Goal: Task Accomplishment & Management: Use online tool/utility

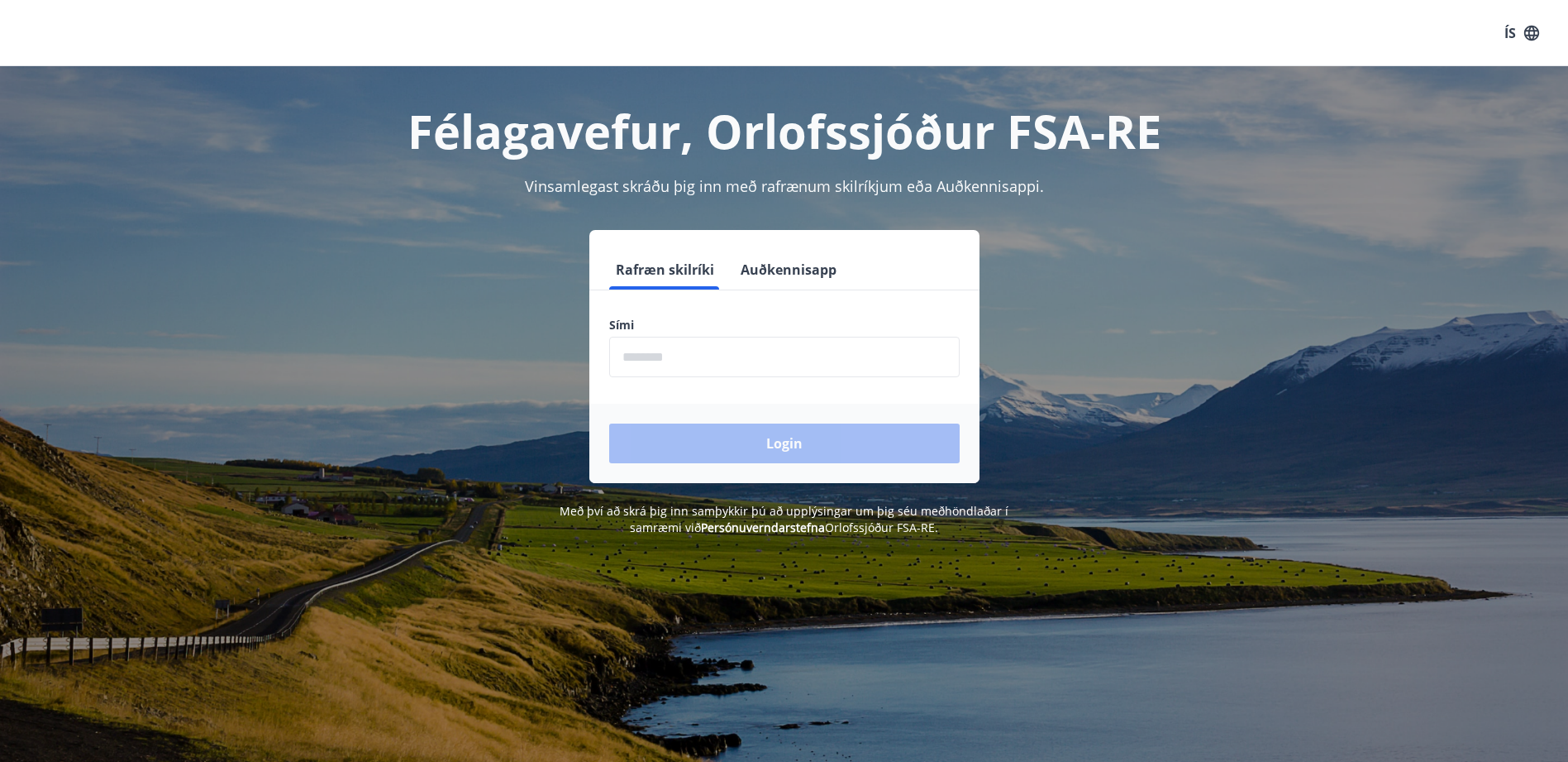
click at [692, 369] on input "phone" at bounding box center [785, 357] width 351 height 41
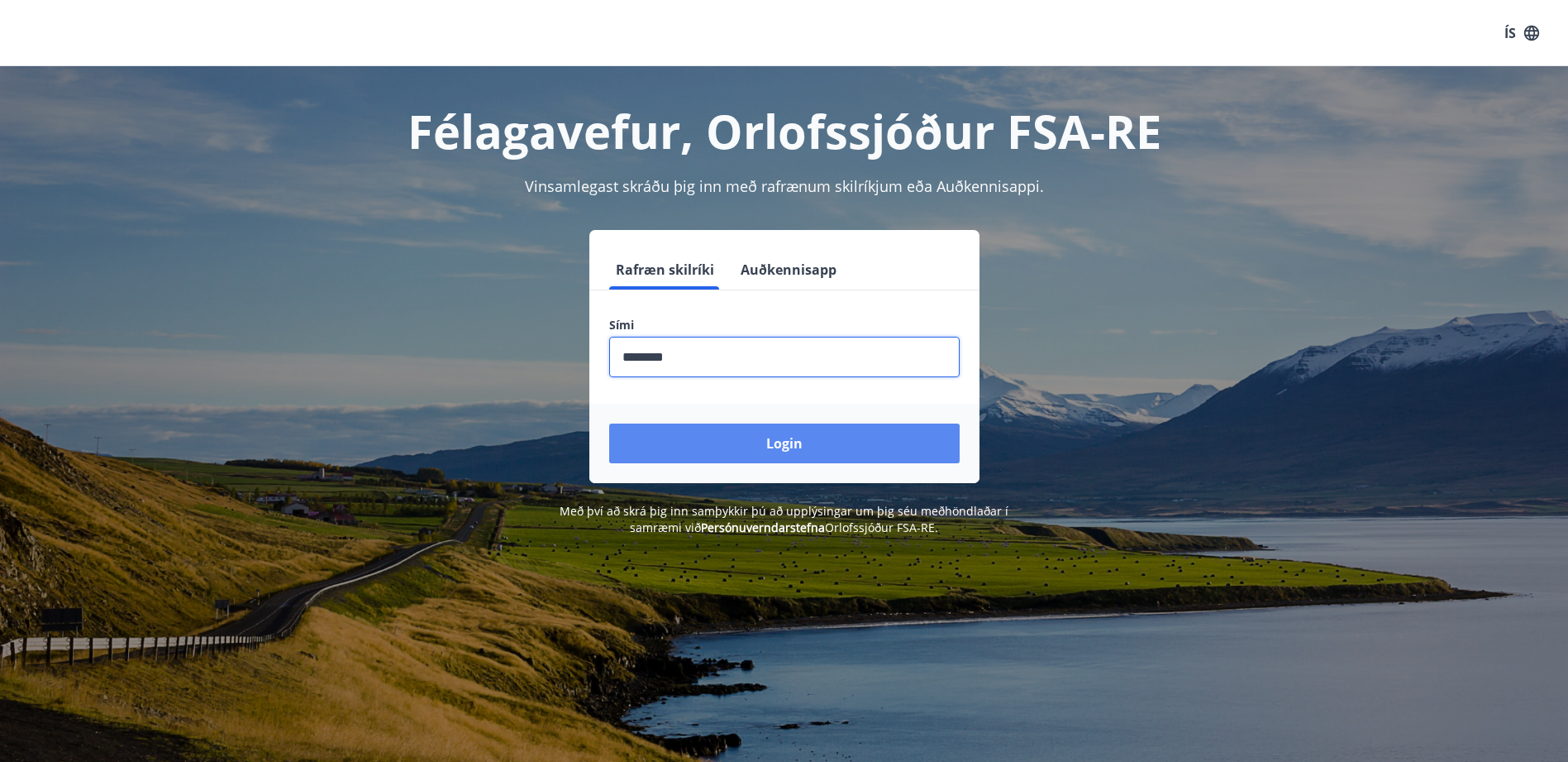
type input "********"
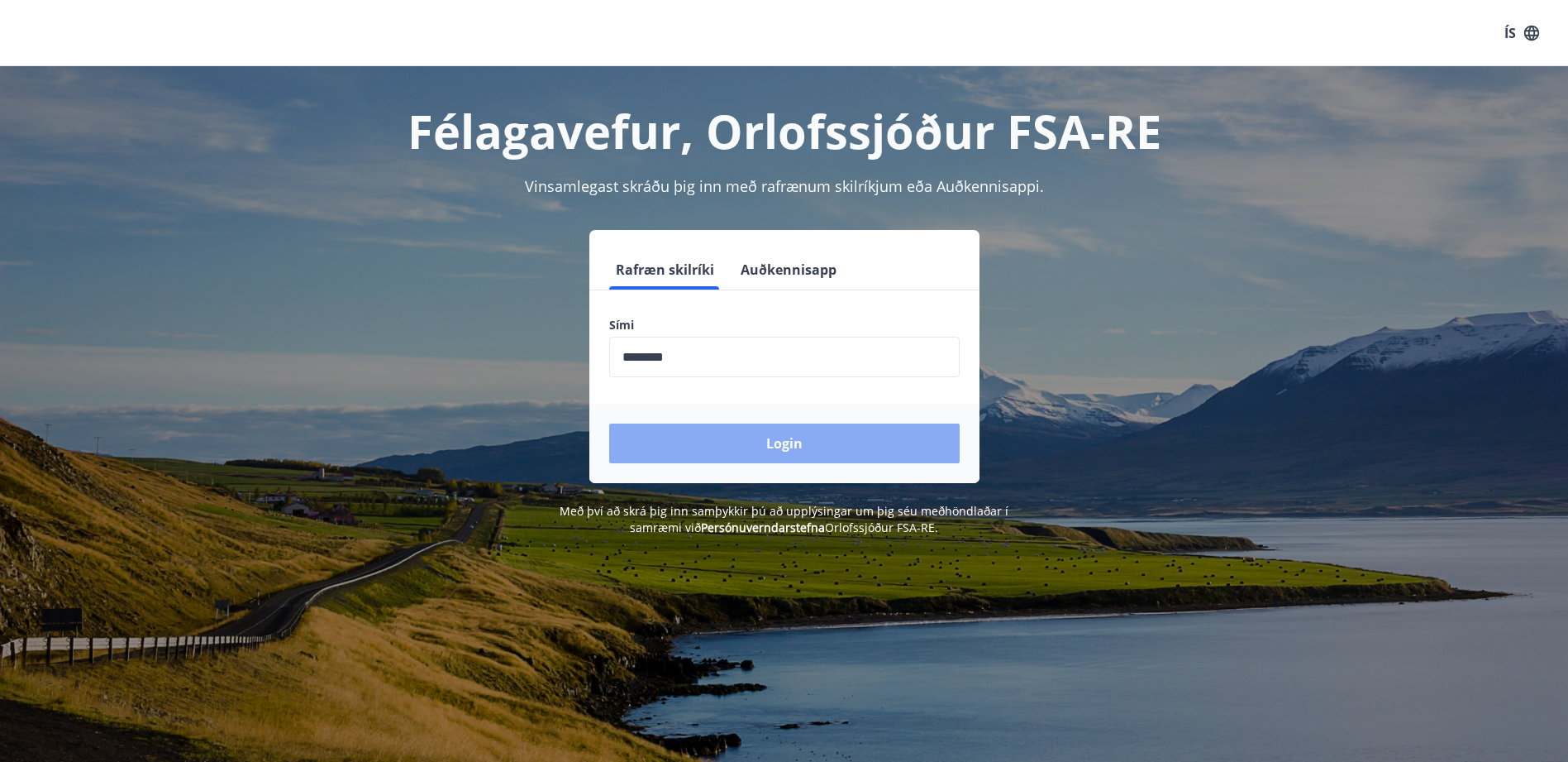
click at [744, 451] on button "Login" at bounding box center [785, 443] width 351 height 40
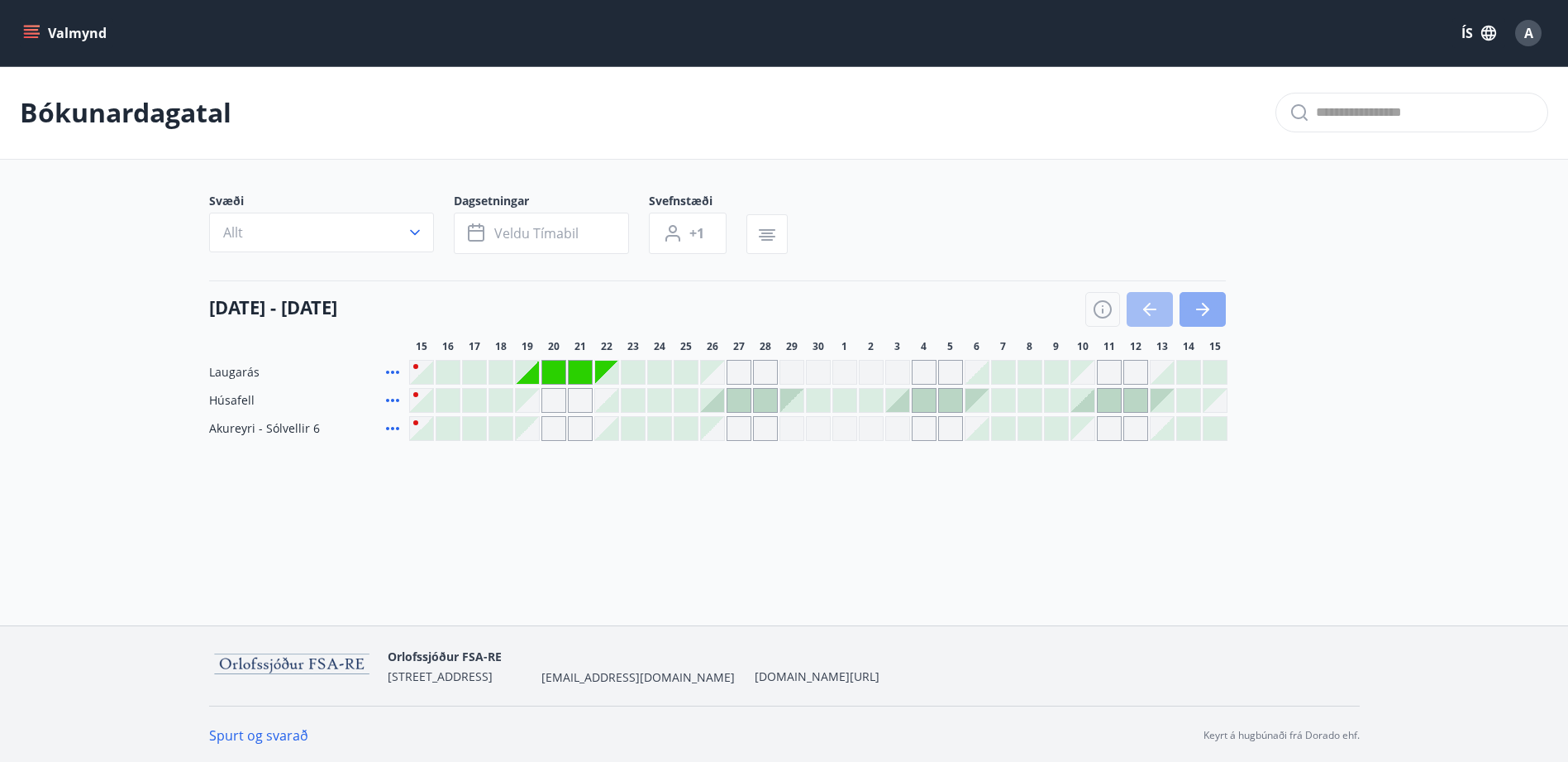
click at [1200, 305] on icon "button" at bounding box center [1202, 309] width 20 height 20
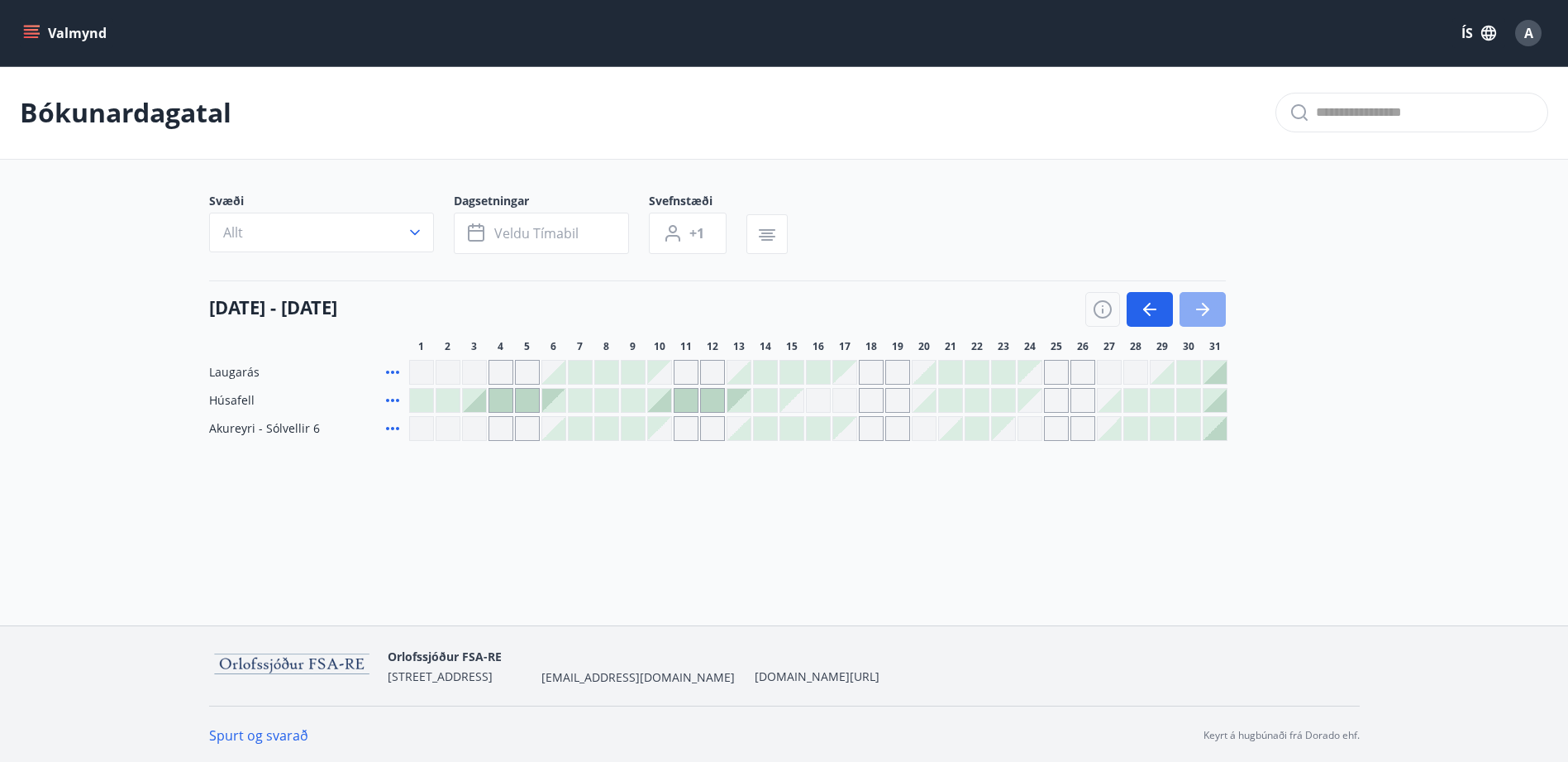
click at [1205, 307] on icon "button" at bounding box center [1206, 309] width 7 height 13
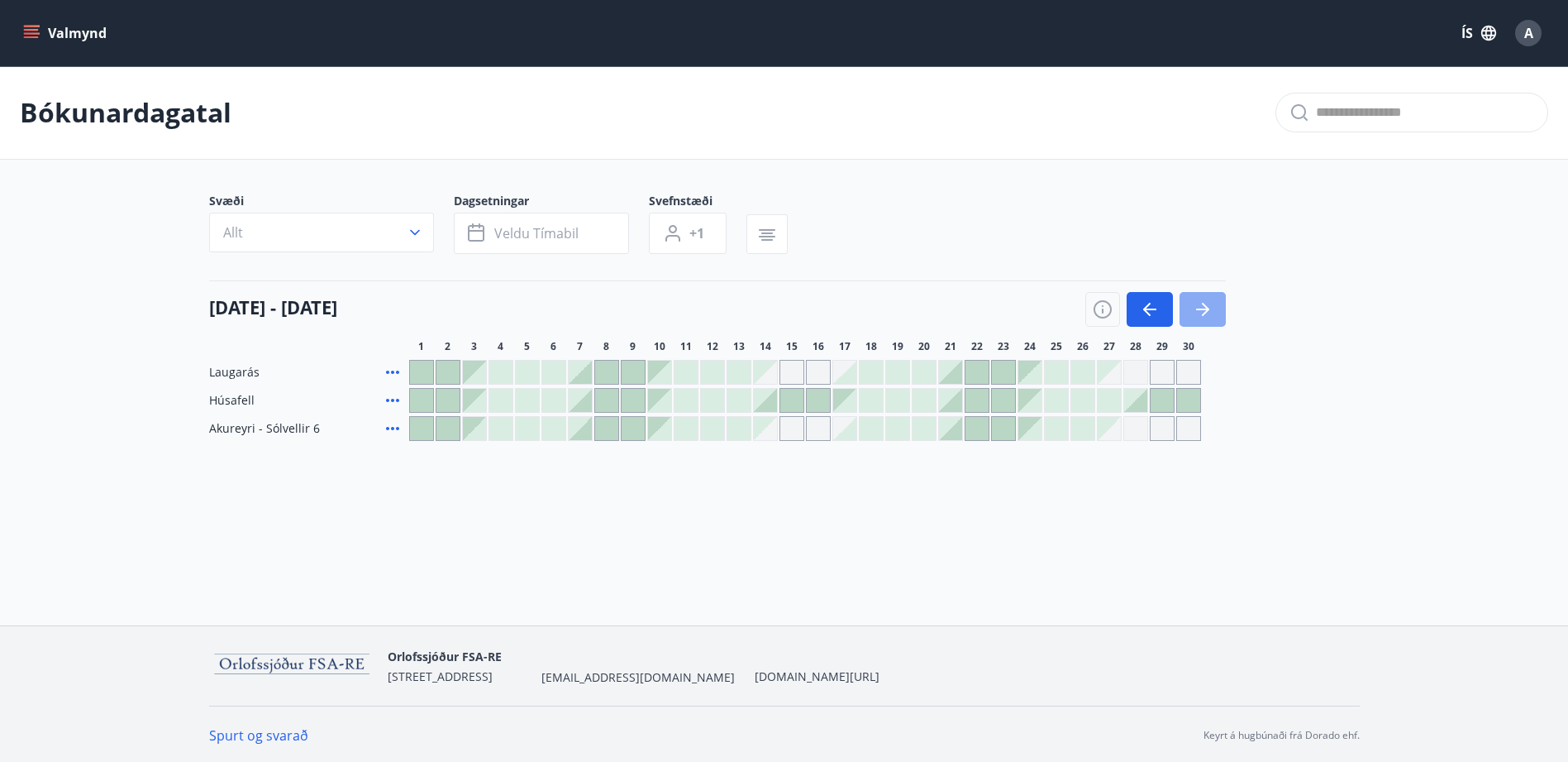
click at [1200, 311] on icon "button" at bounding box center [1202, 309] width 20 height 20
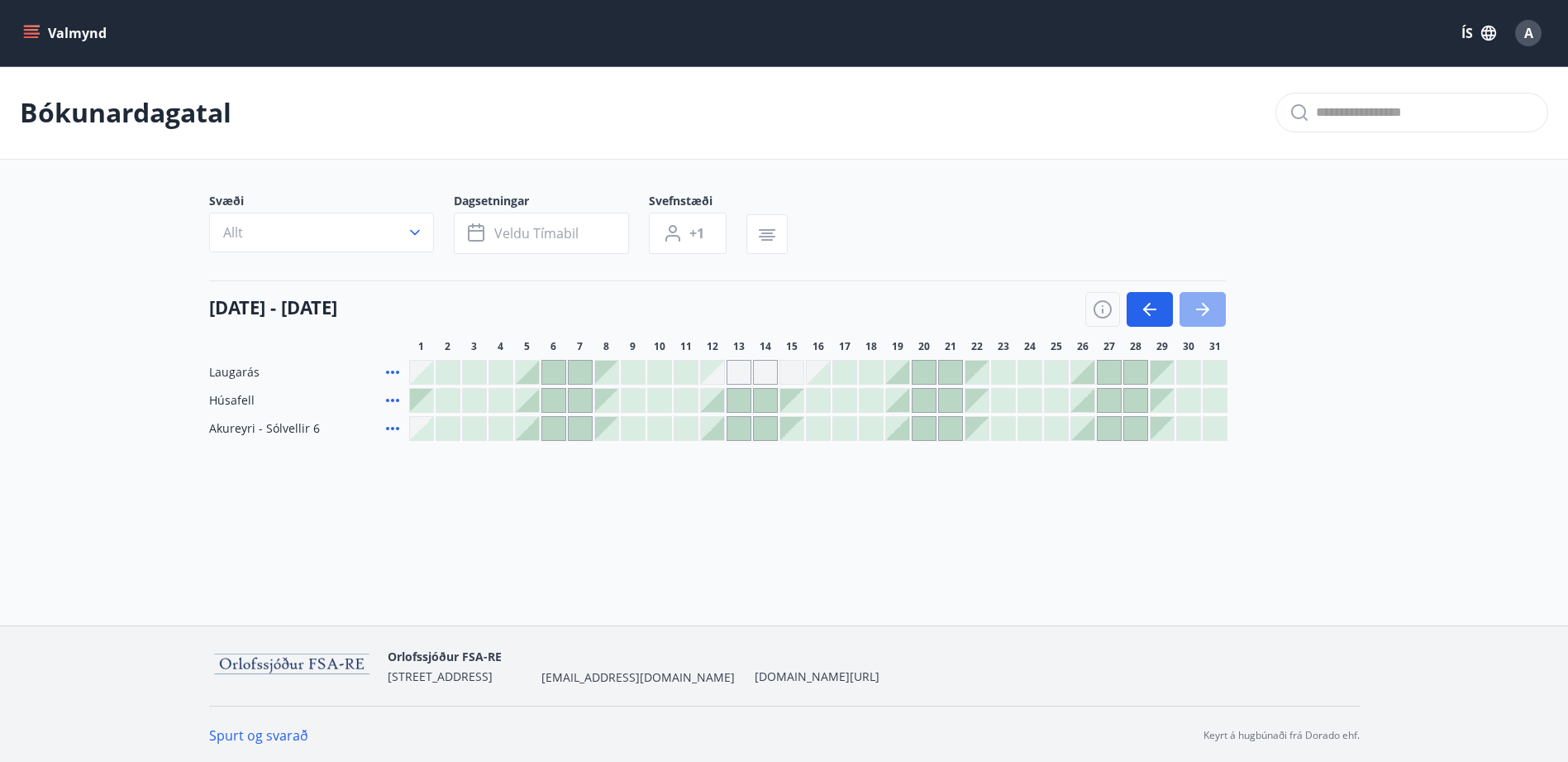
click at [1200, 311] on icon "button" at bounding box center [1202, 309] width 20 height 20
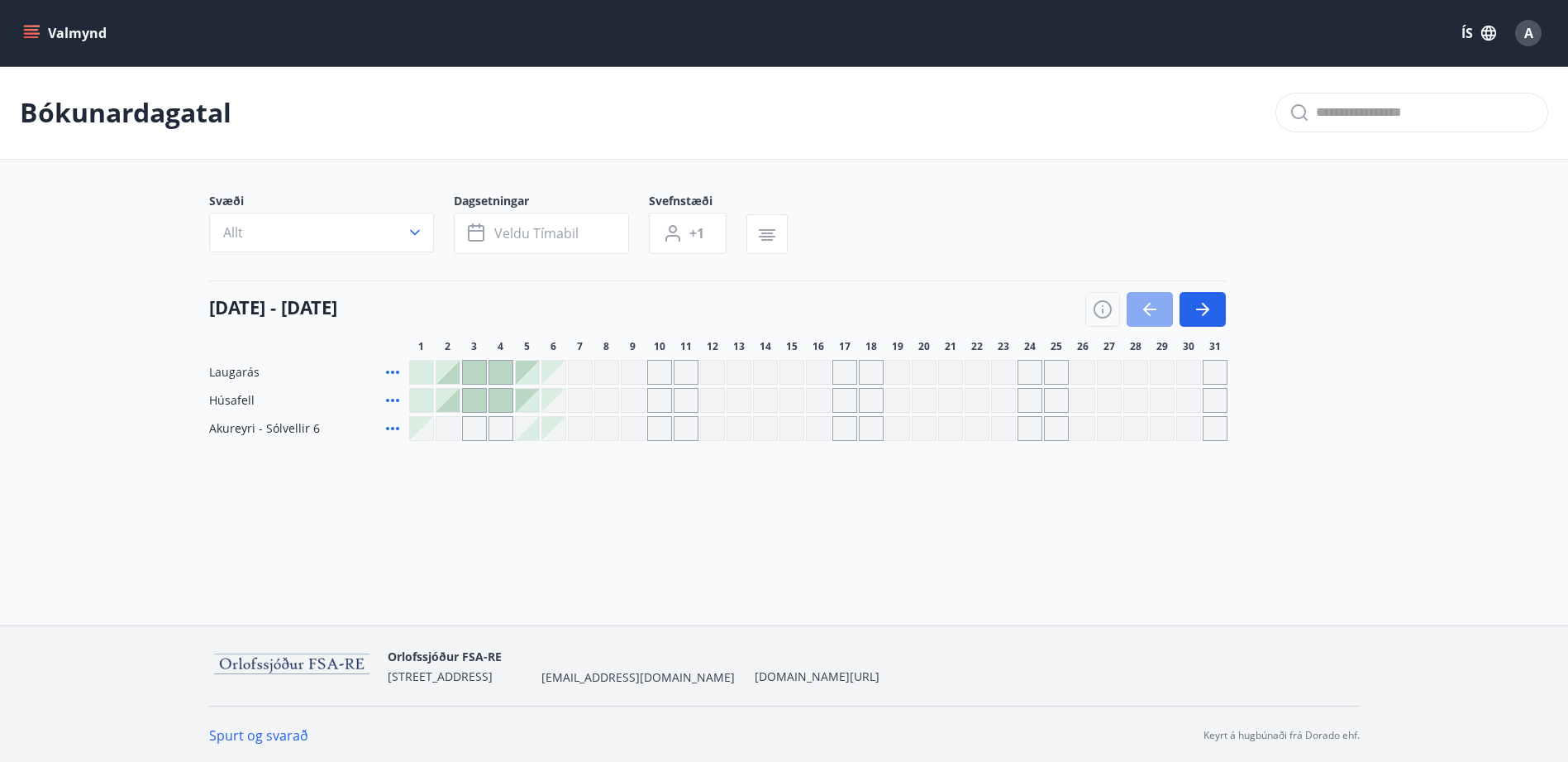
click at [1149, 308] on icon "button" at bounding box center [1150, 309] width 13 height 2
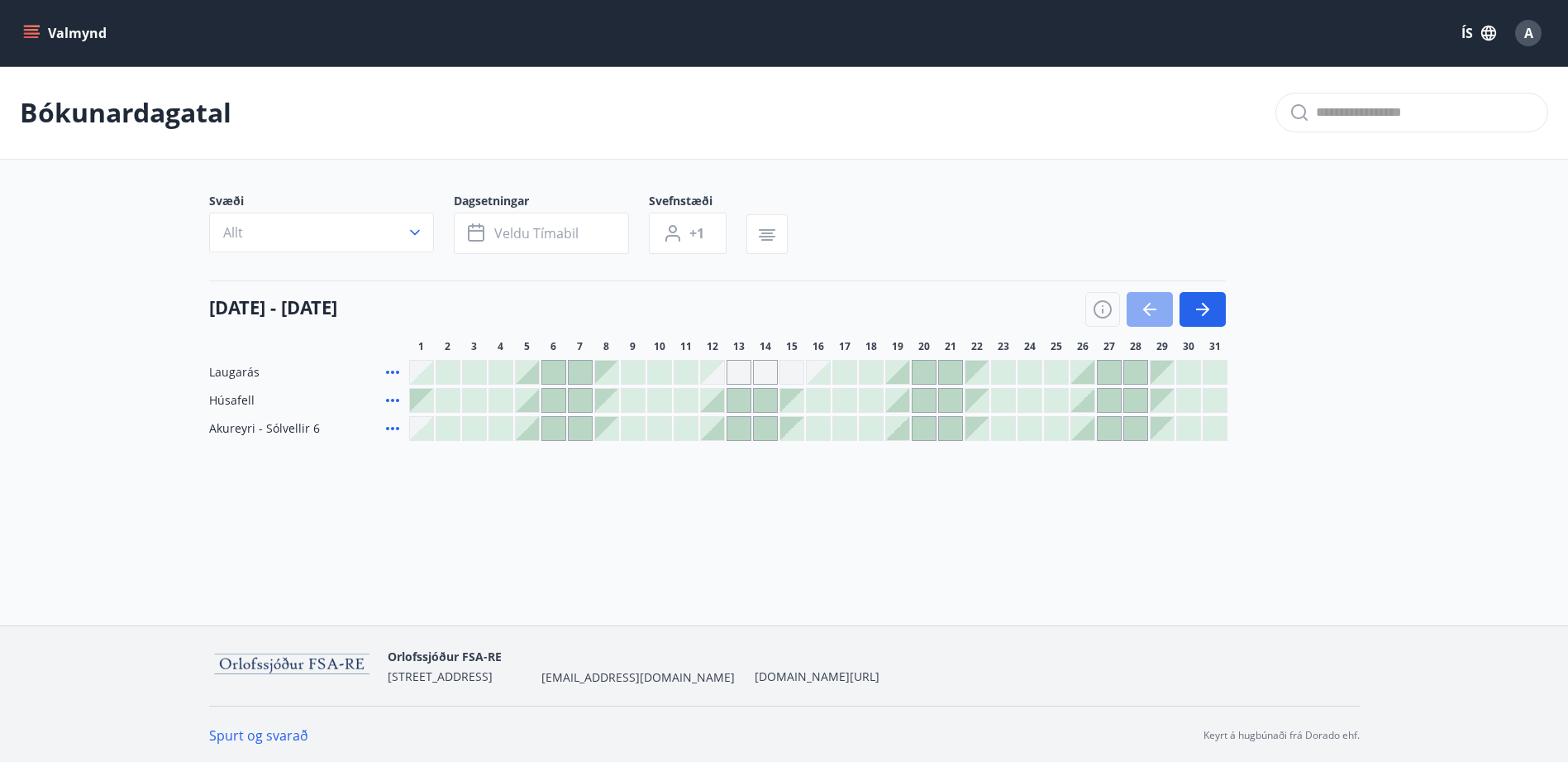
click at [1149, 308] on icon "button" at bounding box center [1150, 309] width 13 height 2
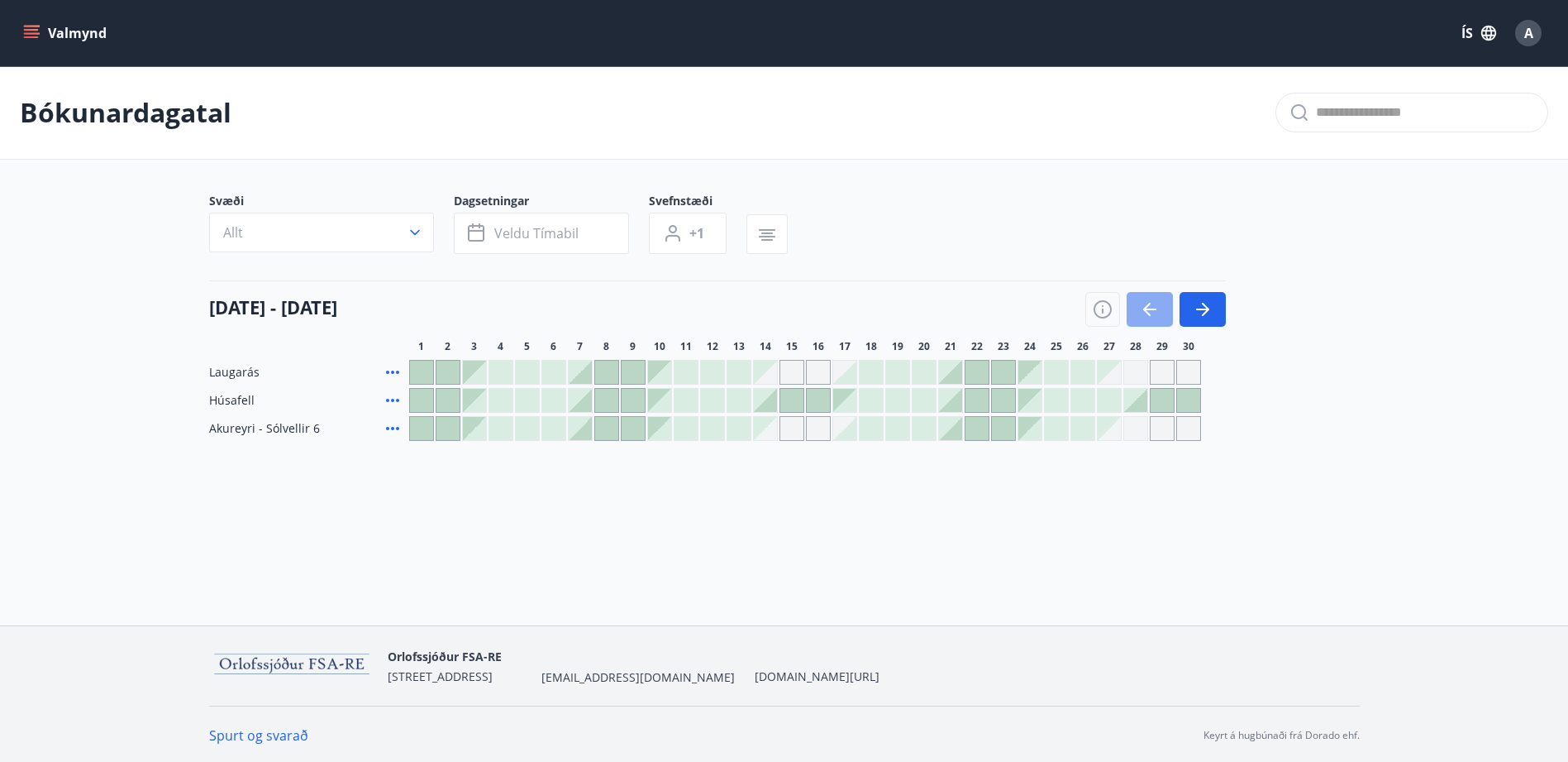
click at [1149, 308] on icon "button" at bounding box center [1150, 309] width 13 height 2
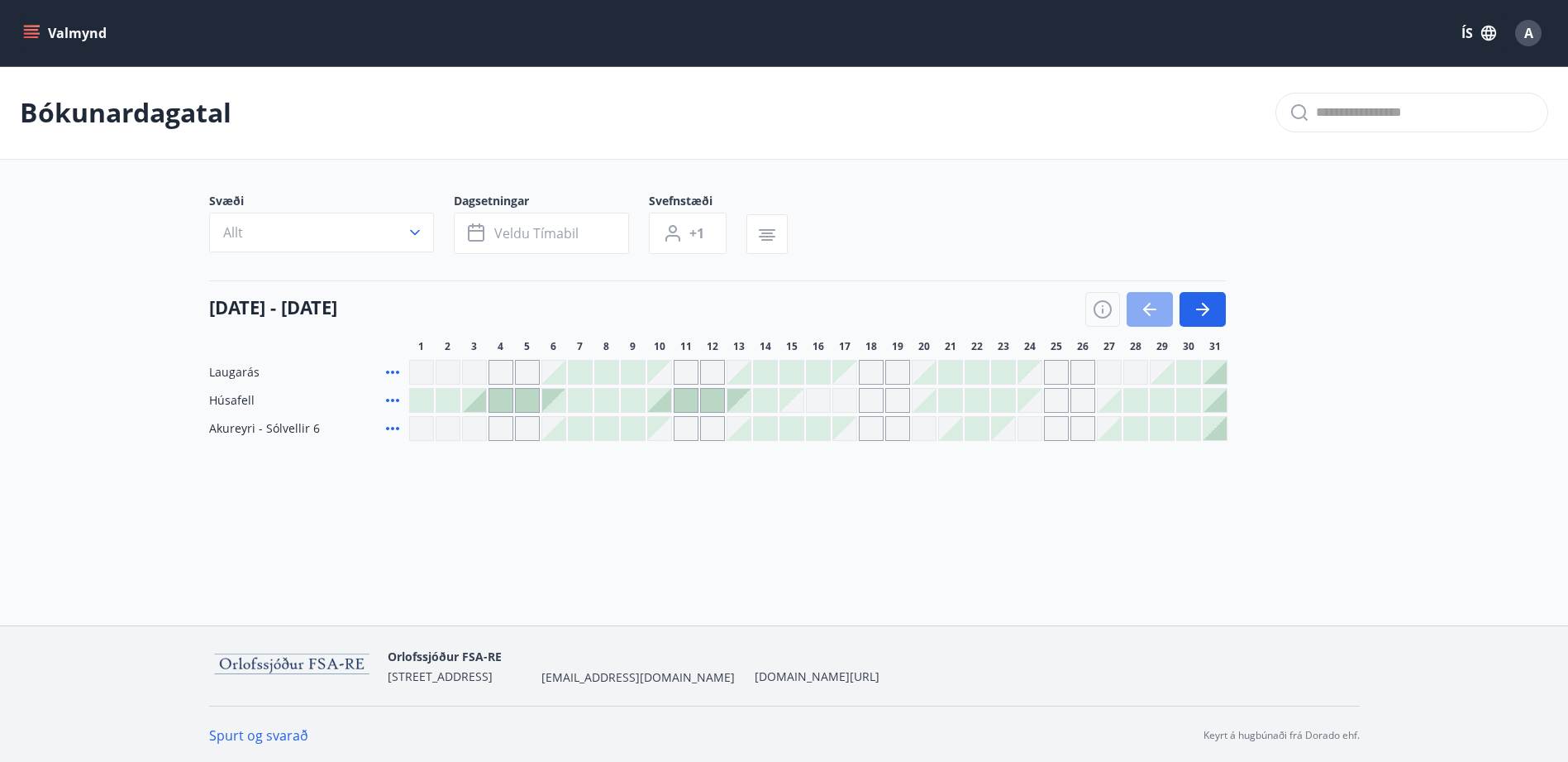
click at [1149, 308] on icon "button" at bounding box center [1150, 309] width 13 height 2
